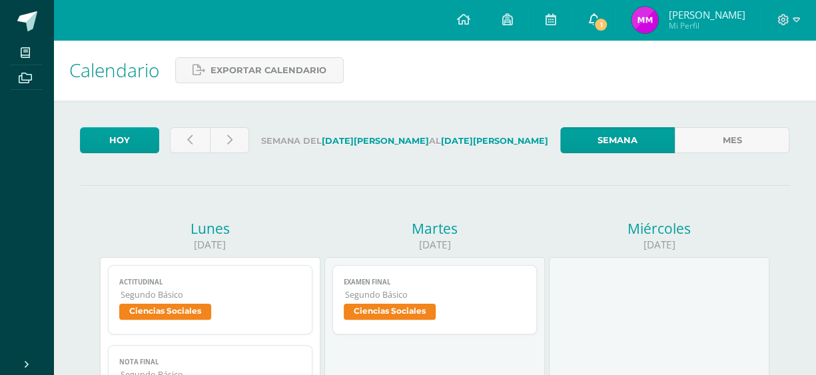
click at [592, 10] on link "1" at bounding box center [593, 20] width 43 height 40
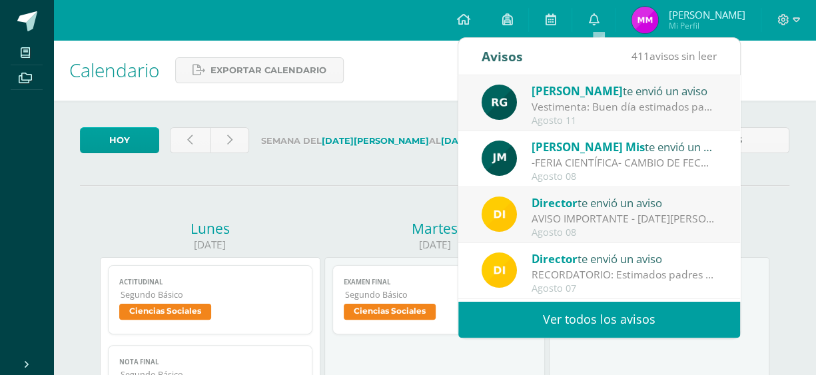
click at [704, 95] on div "Rosana Gómez te envió un aviso" at bounding box center [624, 90] width 185 height 17
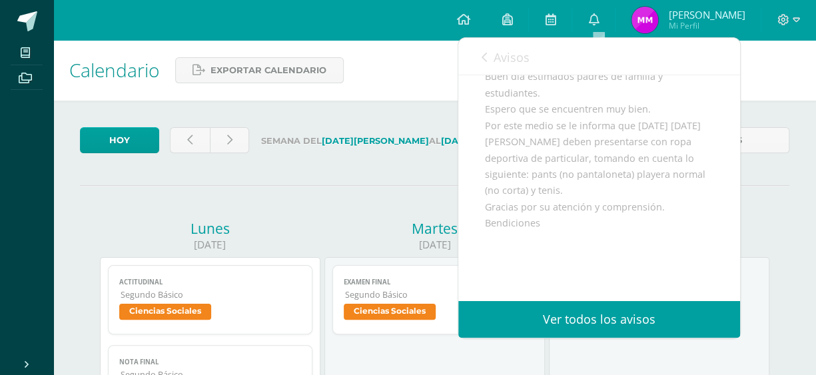
scroll to position [133, 0]
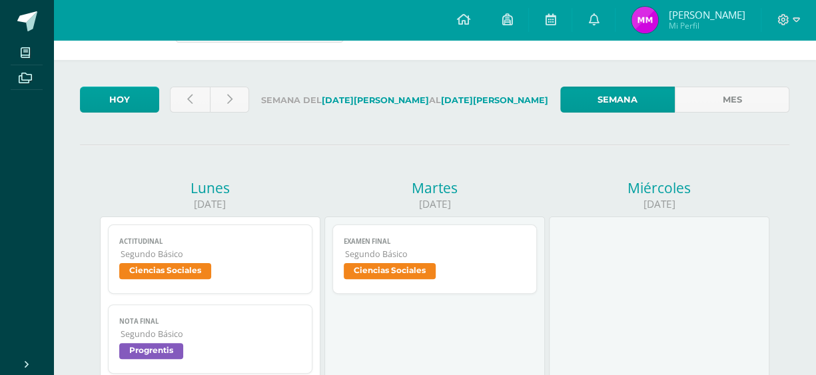
scroll to position [0, 0]
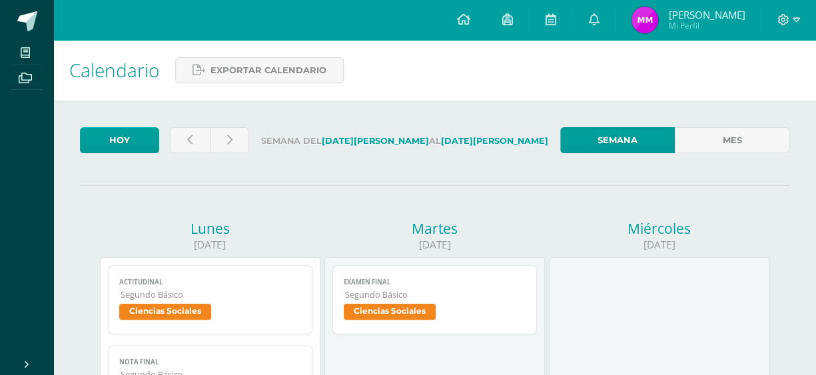
click at [658, 23] on img at bounding box center [645, 20] width 27 height 27
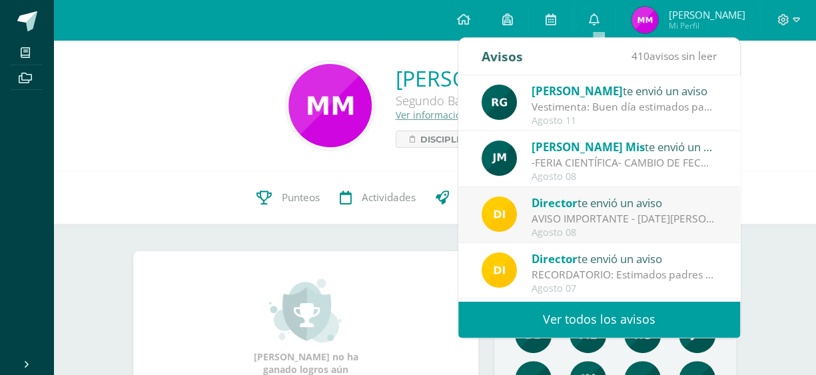
click at [588, 99] on div "Vestimenta: Buen día estimados padres de familia y estudiantes. Espero que se e…" at bounding box center [624, 106] width 185 height 15
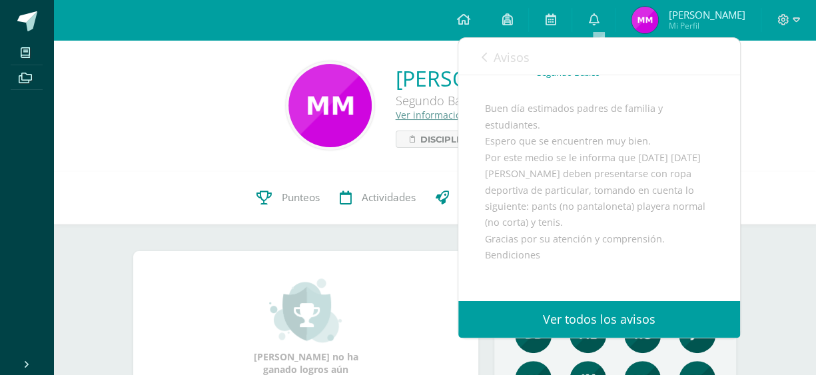
scroll to position [204, 0]
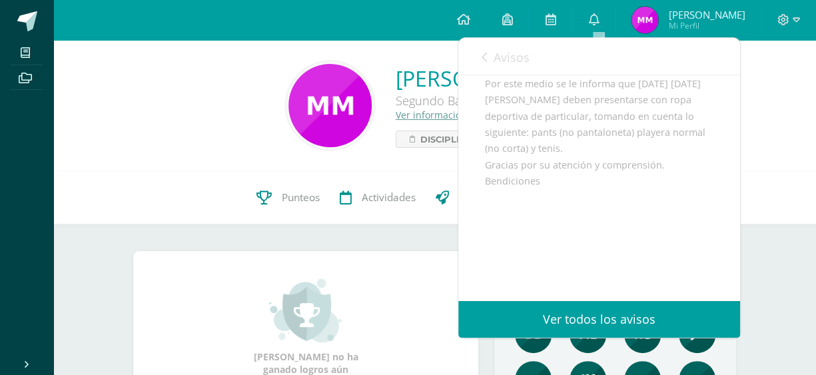
click at [494, 58] on span "Avisos" at bounding box center [512, 57] width 36 height 16
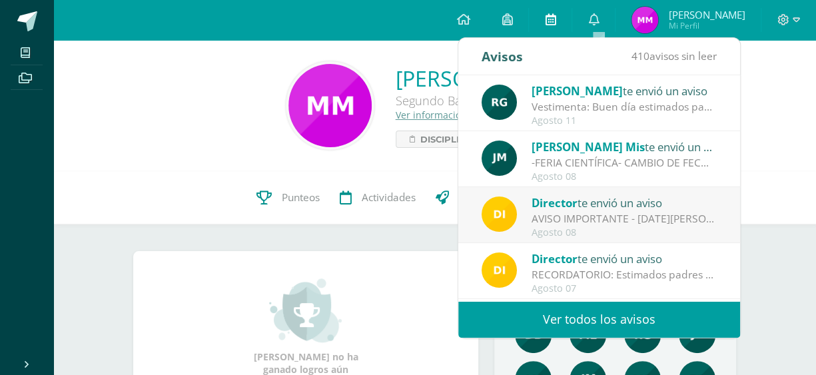
click at [546, 23] on link at bounding box center [550, 20] width 43 height 40
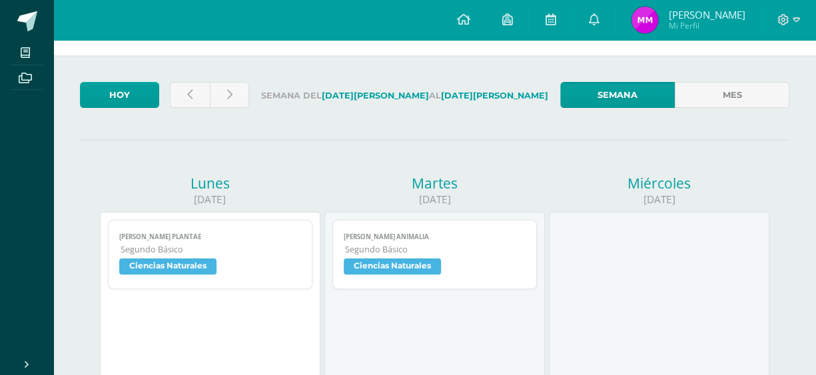
scroll to position [67, 0]
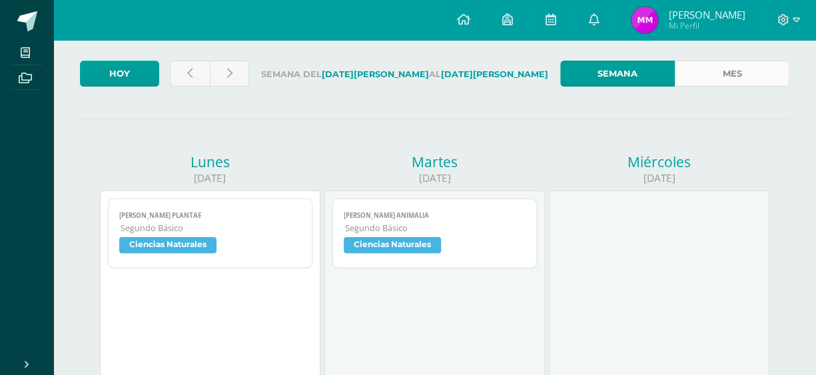
click at [730, 77] on link "Mes" at bounding box center [732, 74] width 115 height 26
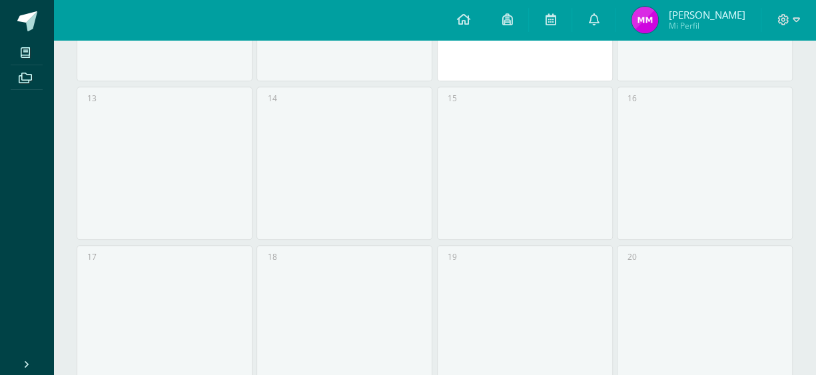
scroll to position [466, 0]
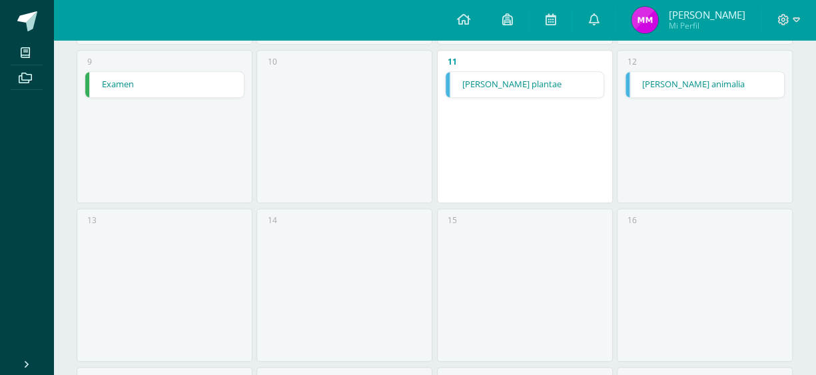
drag, startPoint x: 527, startPoint y: 96, endPoint x: 536, endPoint y: 86, distance: 13.2
click at [536, 85] on link "[PERSON_NAME] plantae" at bounding box center [525, 84] width 159 height 25
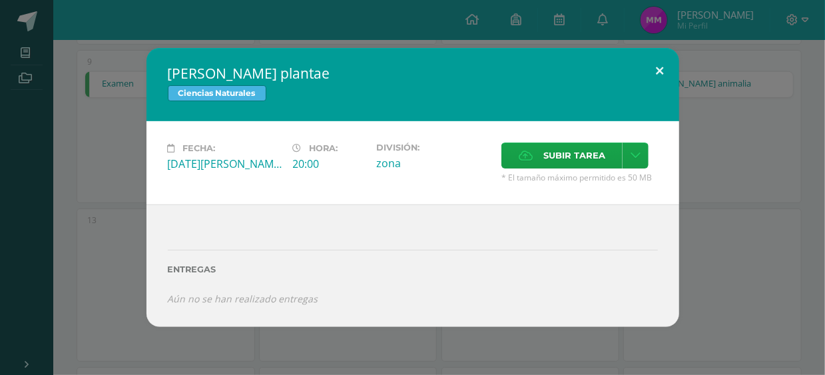
click at [655, 71] on button at bounding box center [661, 70] width 38 height 45
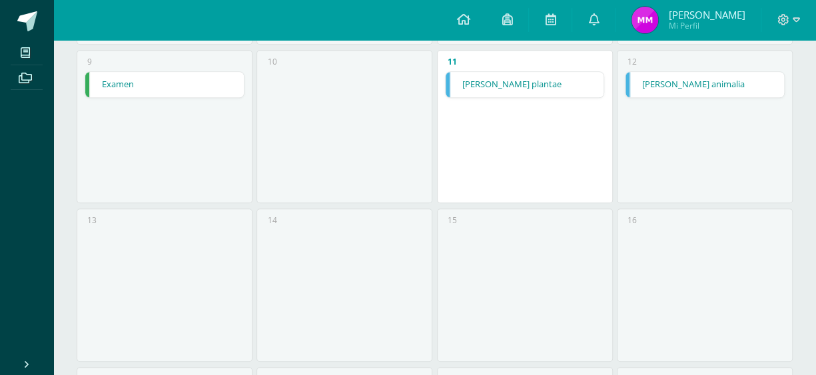
click at [658, 72] on link "[PERSON_NAME] animalia" at bounding box center [705, 84] width 159 height 25
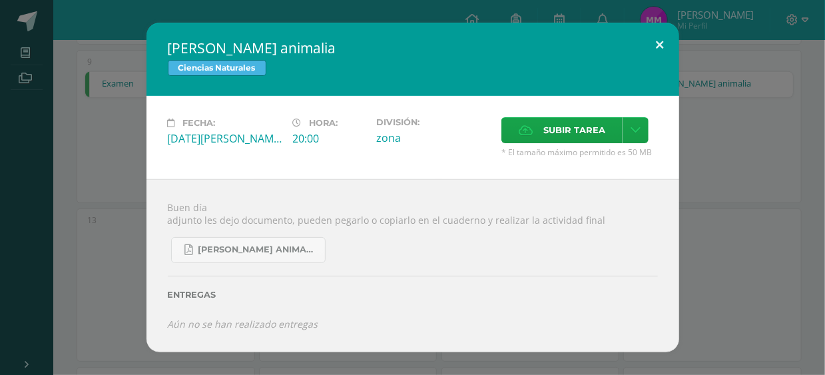
click at [652, 41] on button at bounding box center [661, 45] width 38 height 45
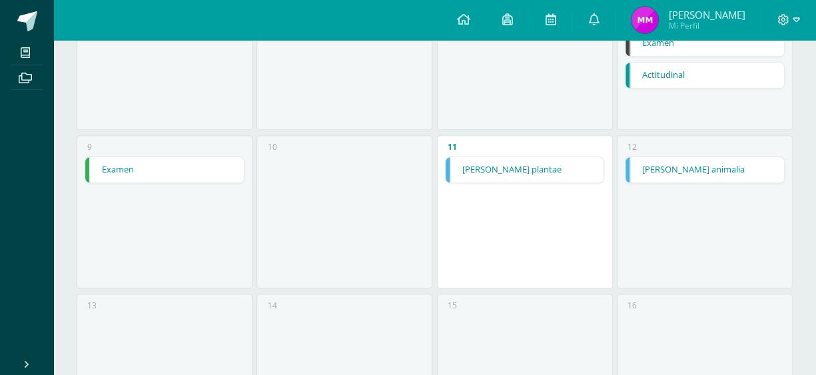
scroll to position [333, 0]
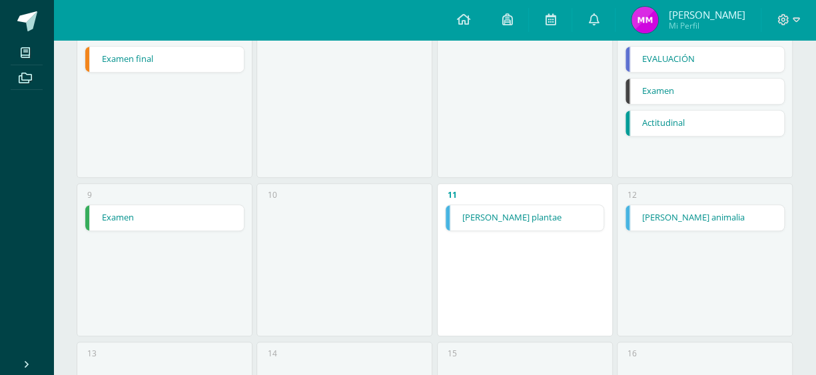
click at [676, 123] on link "Actitudinal" at bounding box center [705, 123] width 159 height 25
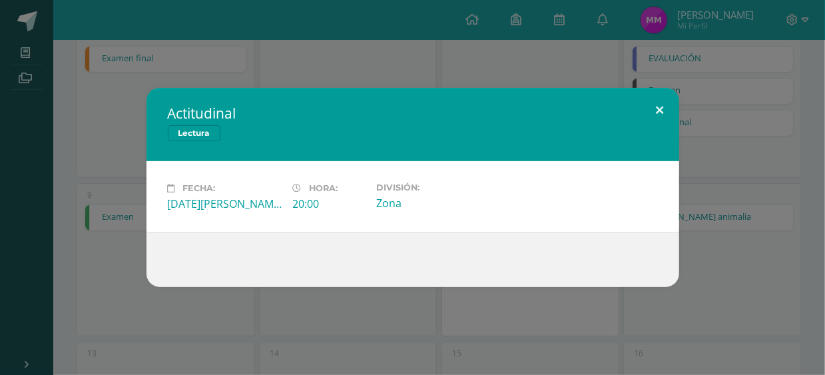
click at [665, 104] on button at bounding box center [661, 110] width 38 height 45
